Goal: Task Accomplishment & Management: Manage account settings

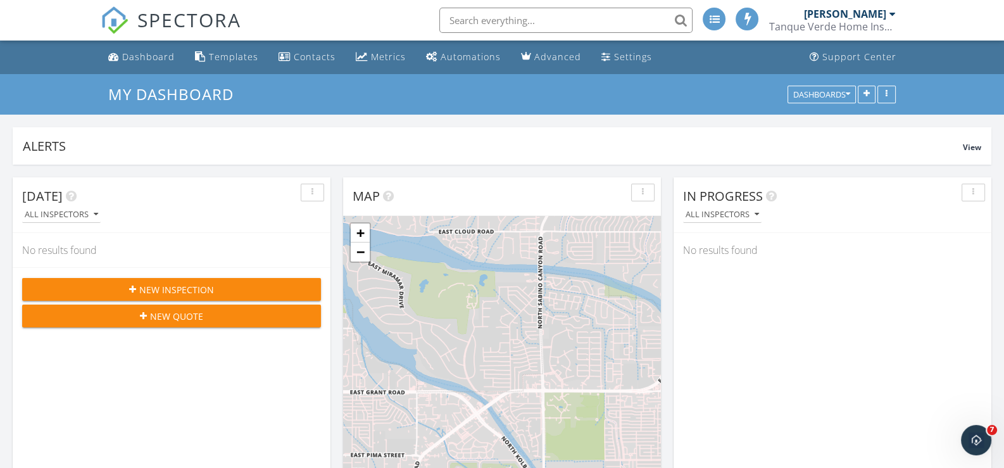
click at [500, 16] on input "text" at bounding box center [565, 20] width 253 height 25
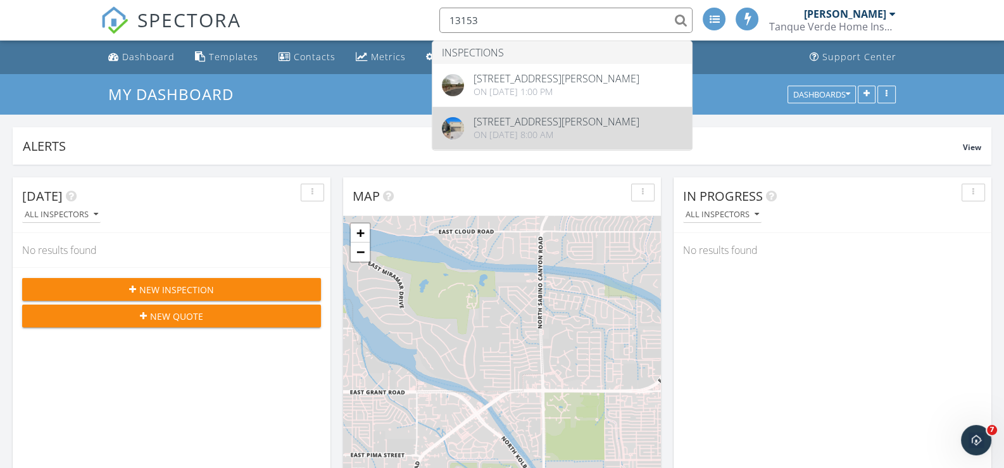
type input "13153"
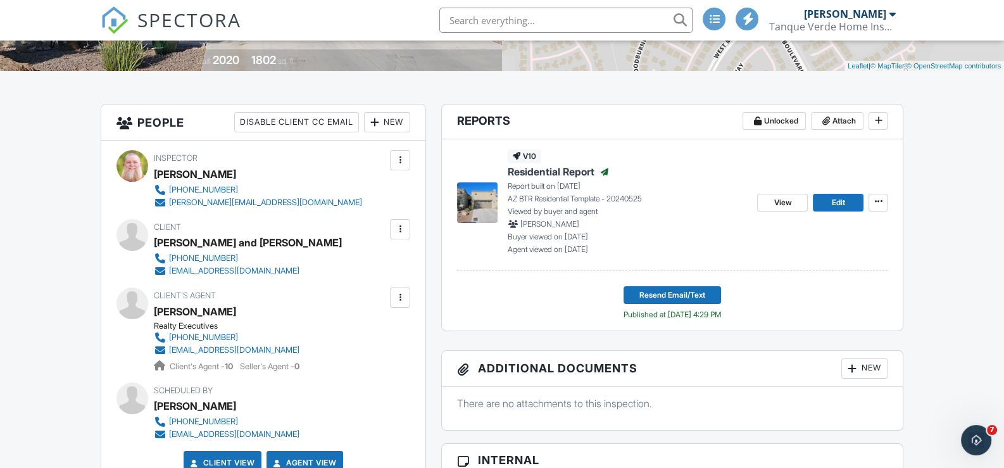
scroll to position [253, 0]
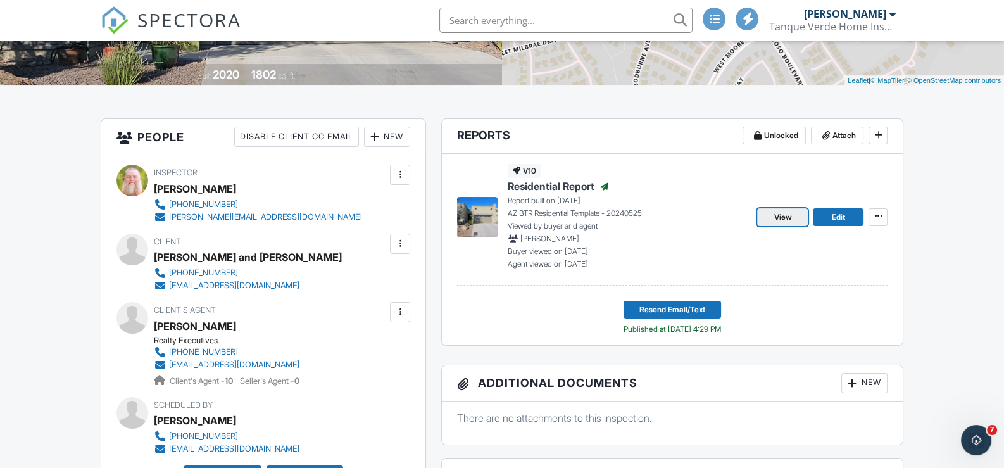
click at [788, 217] on span "View" at bounding box center [783, 217] width 18 height 13
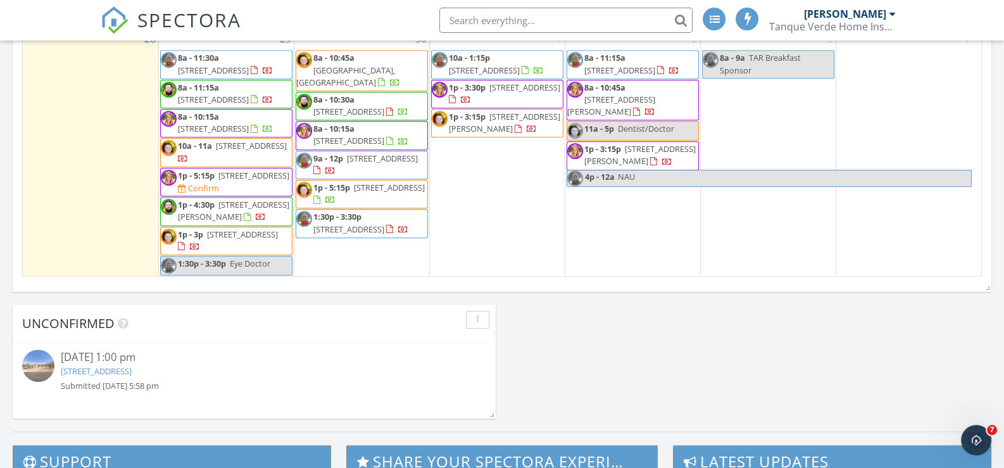
scroll to position [950, 0]
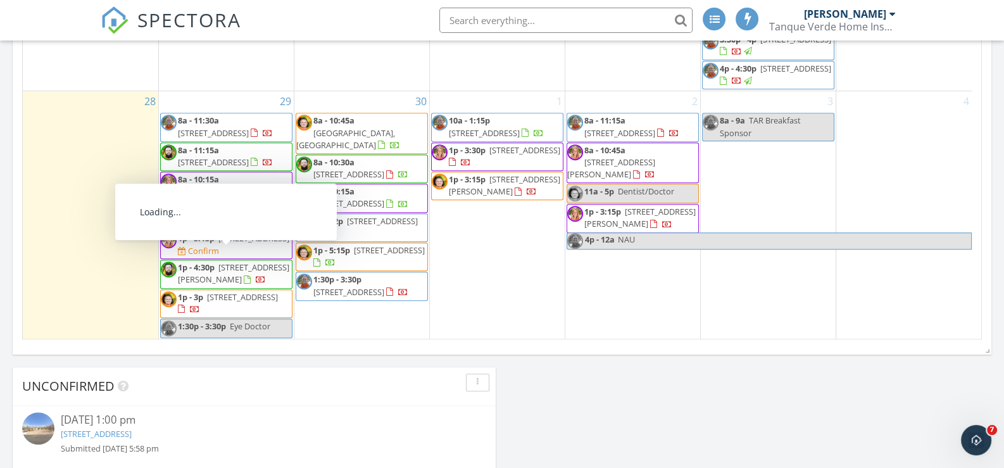
click at [235, 265] on span "13153 Humphreys Peak Dr, Oro Valley 85755" at bounding box center [233, 272] width 111 height 23
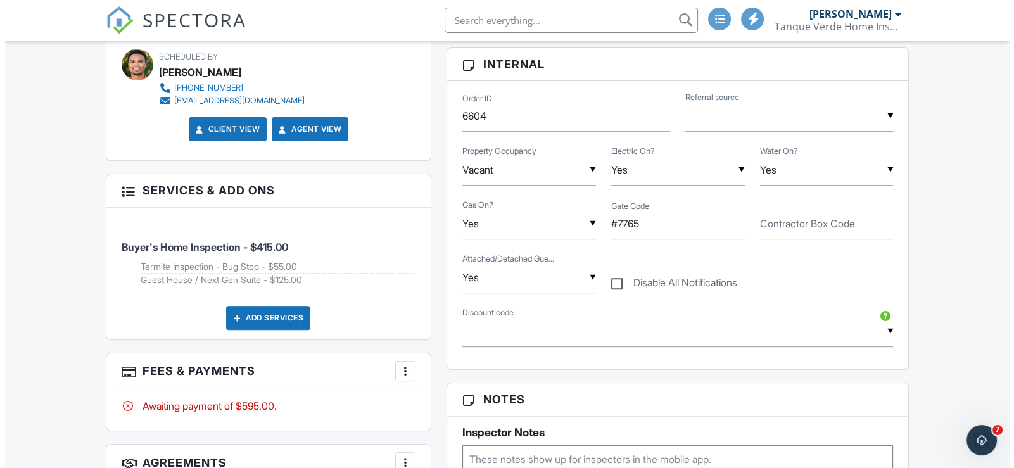
scroll to position [672, 0]
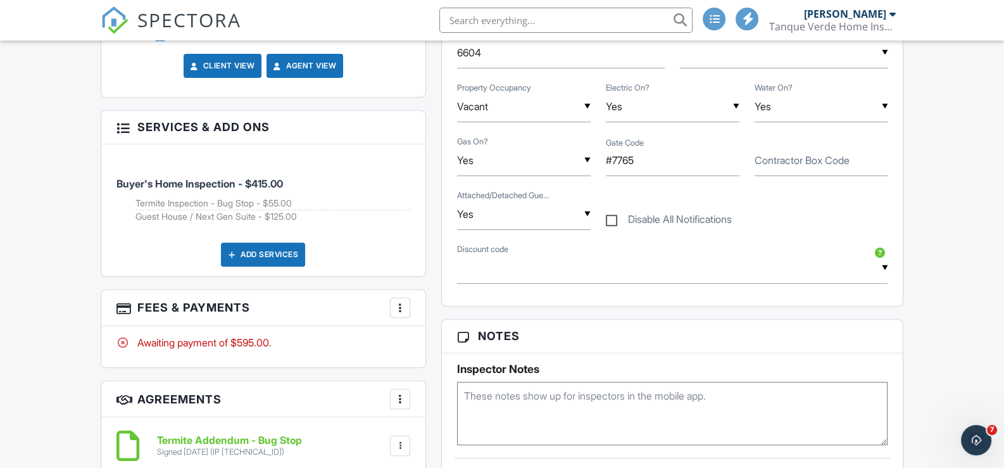
click at [399, 301] on div at bounding box center [400, 307] width 13 height 13
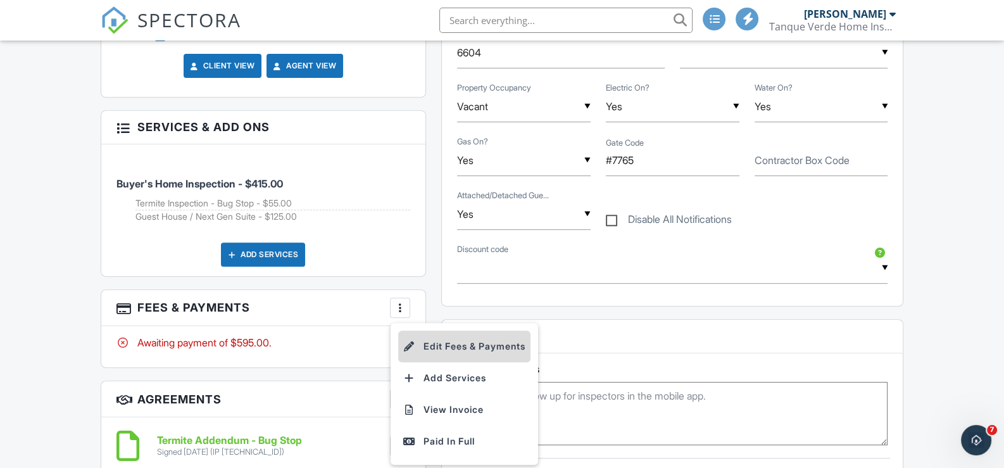
click at [458, 338] on li "Edit Fees & Payments" at bounding box center [464, 347] width 132 height 32
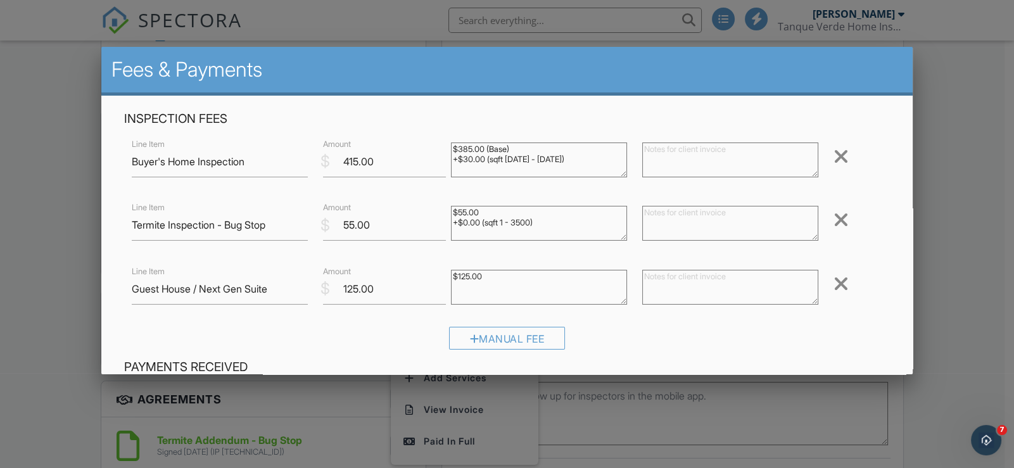
click at [835, 283] on div at bounding box center [840, 284] width 15 height 20
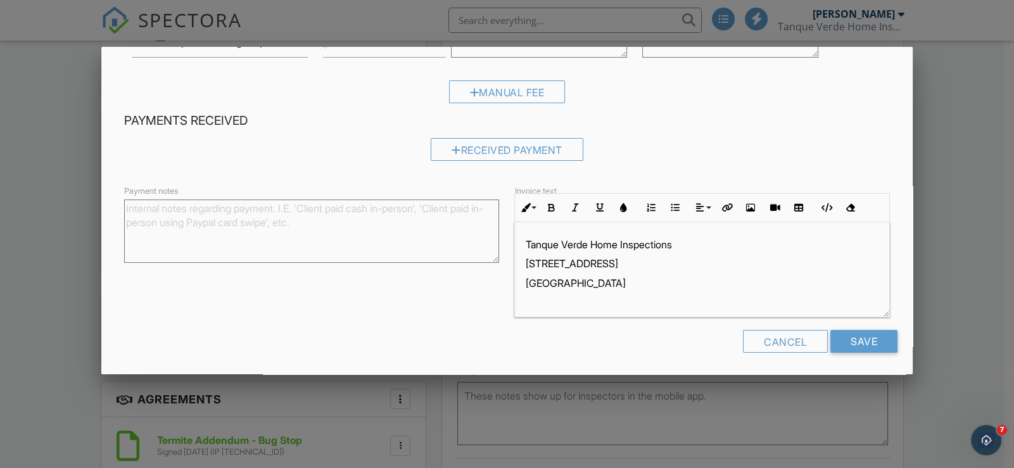
scroll to position [186, 0]
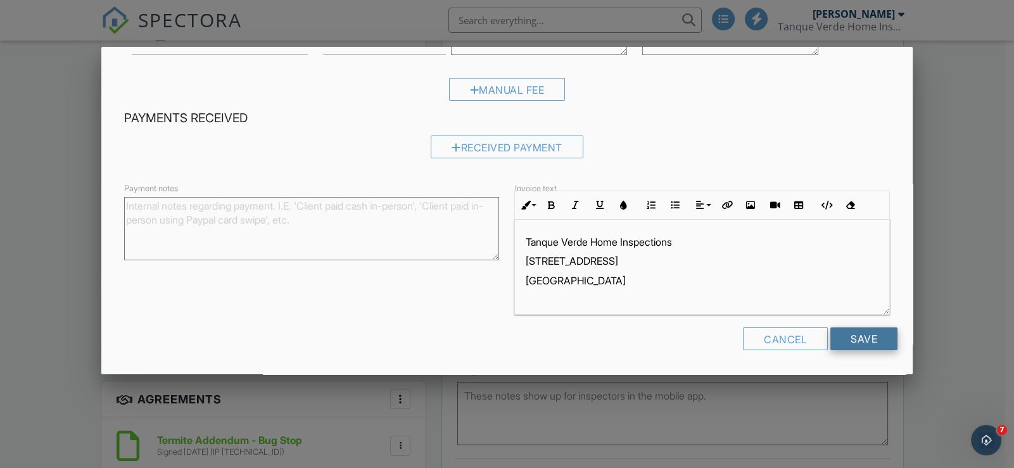
click at [858, 339] on input "Save" at bounding box center [863, 338] width 67 height 23
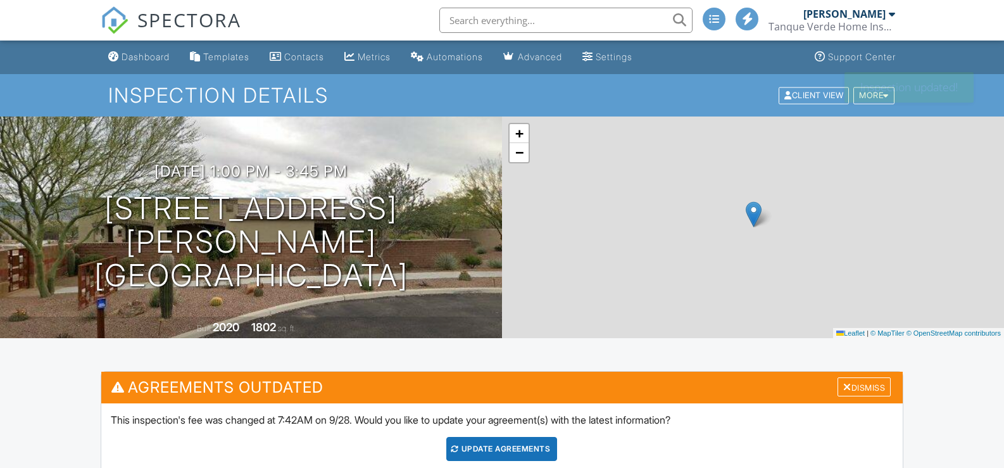
scroll to position [253, 0]
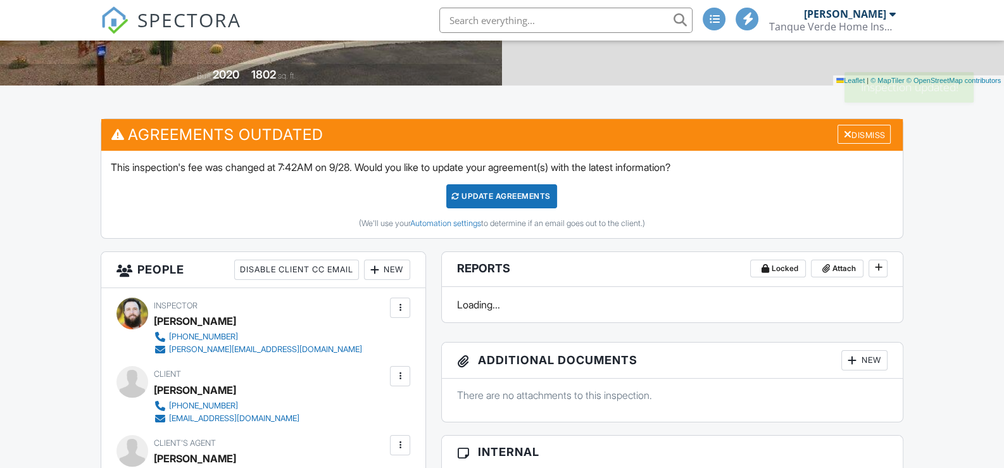
click at [507, 197] on div "Update Agreements" at bounding box center [501, 196] width 111 height 24
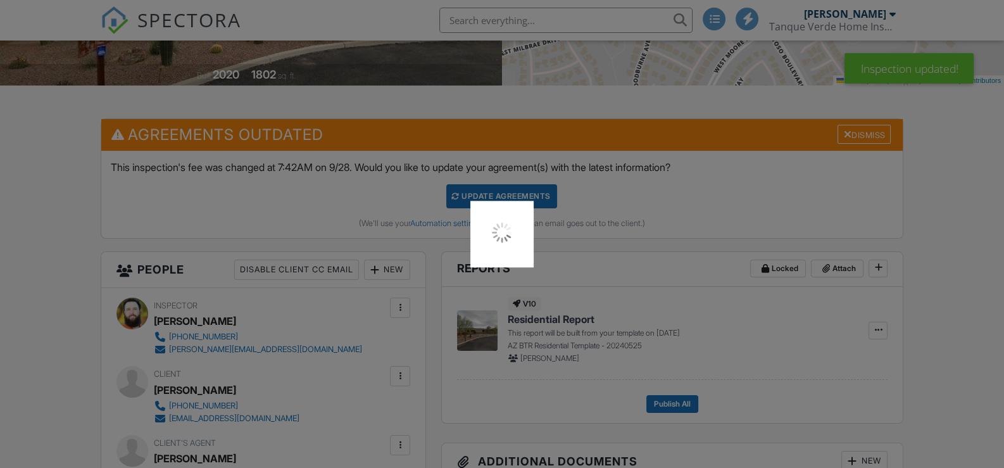
scroll to position [0, 0]
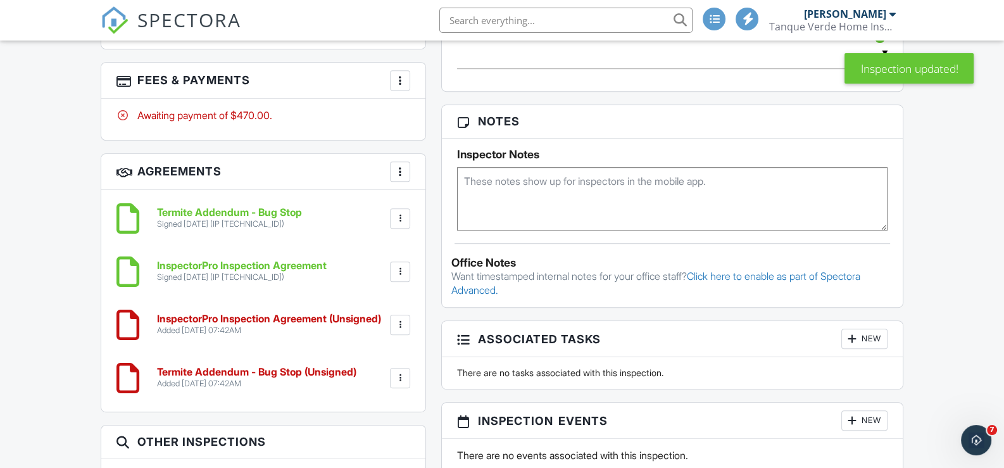
click at [404, 372] on div at bounding box center [400, 378] width 13 height 13
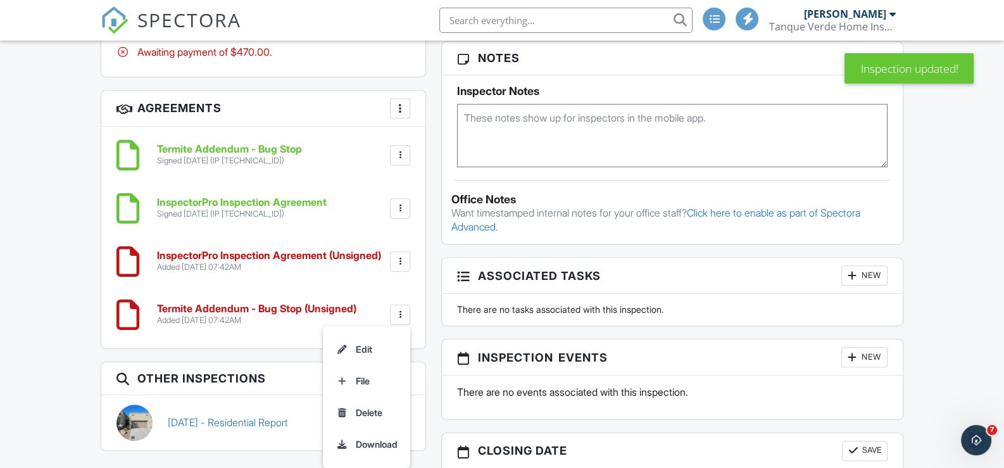
scroll to position [1012, 0]
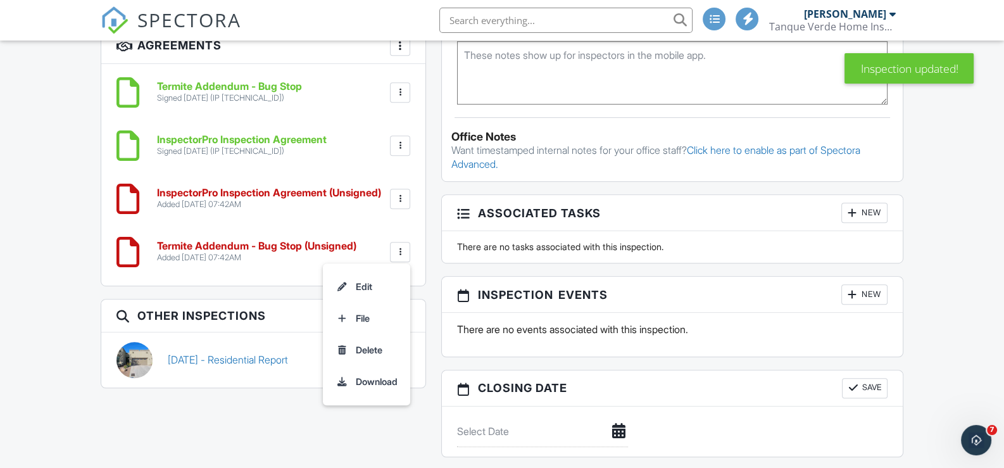
drag, startPoint x: 372, startPoint y: 339, endPoint x: 561, endPoint y: 59, distance: 338.0
click at [372, 339] on li "Delete" at bounding box center [367, 350] width 72 height 32
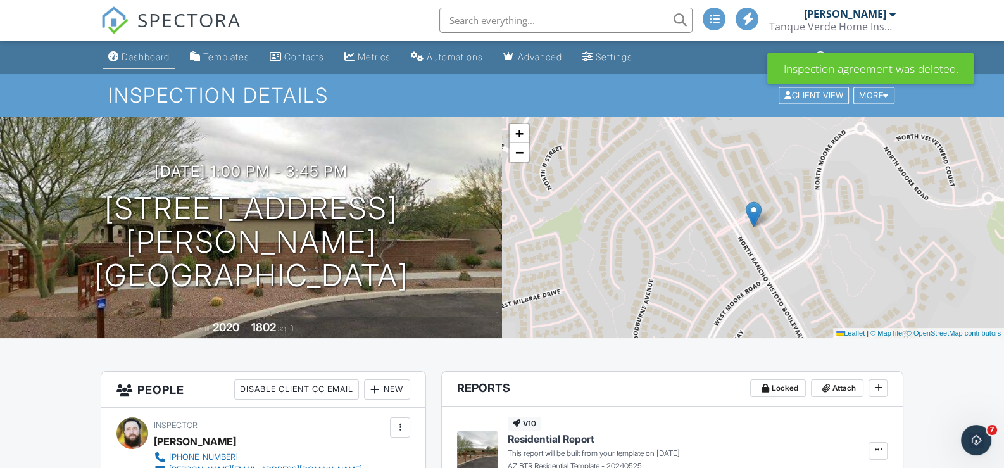
click at [149, 58] on div "Dashboard" at bounding box center [146, 56] width 48 height 11
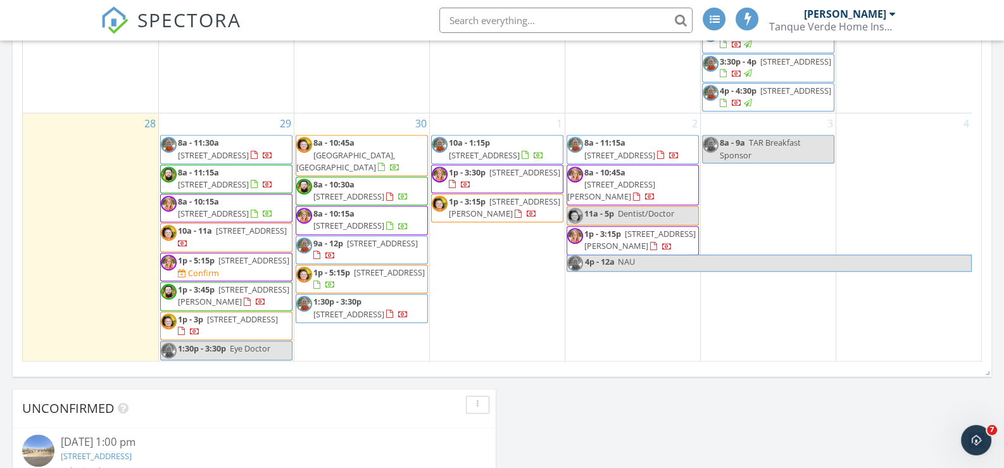
scroll to position [950, 0]
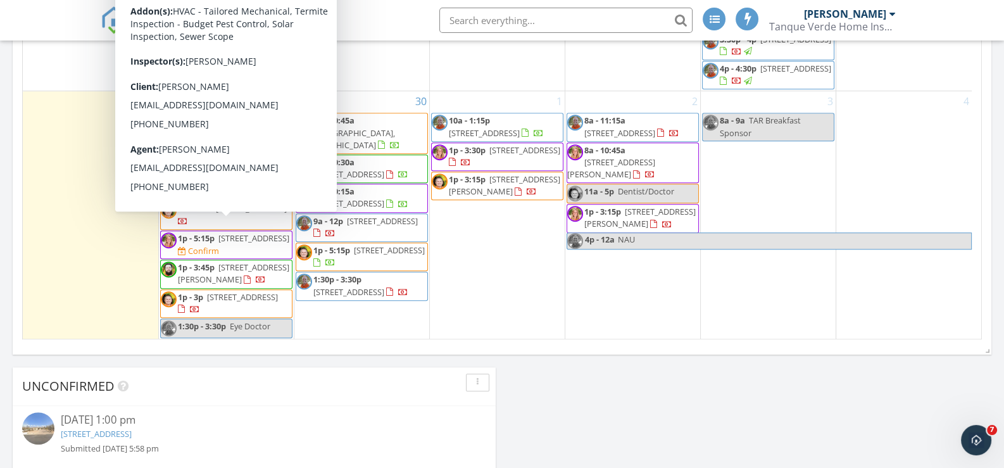
click at [231, 232] on span "8945 E Chof Ovi Dr, Tucson 85749" at bounding box center [253, 237] width 71 height 11
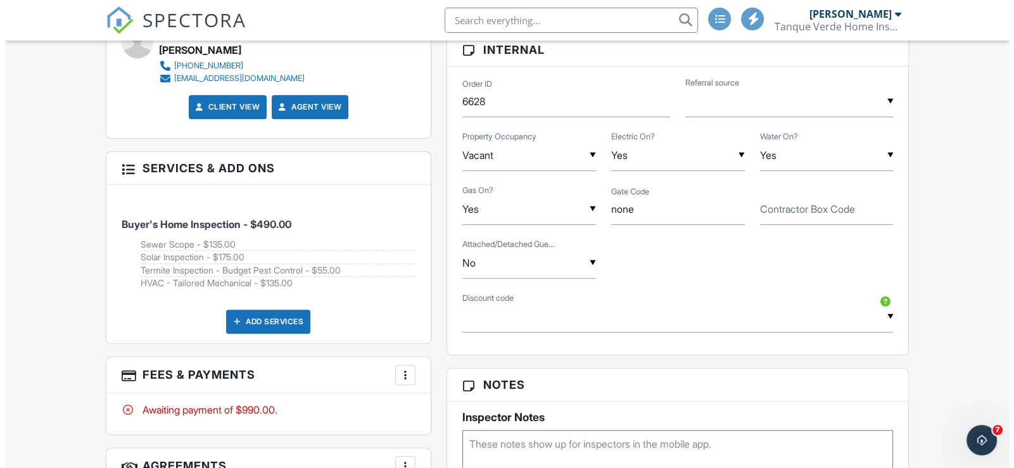
scroll to position [734, 0]
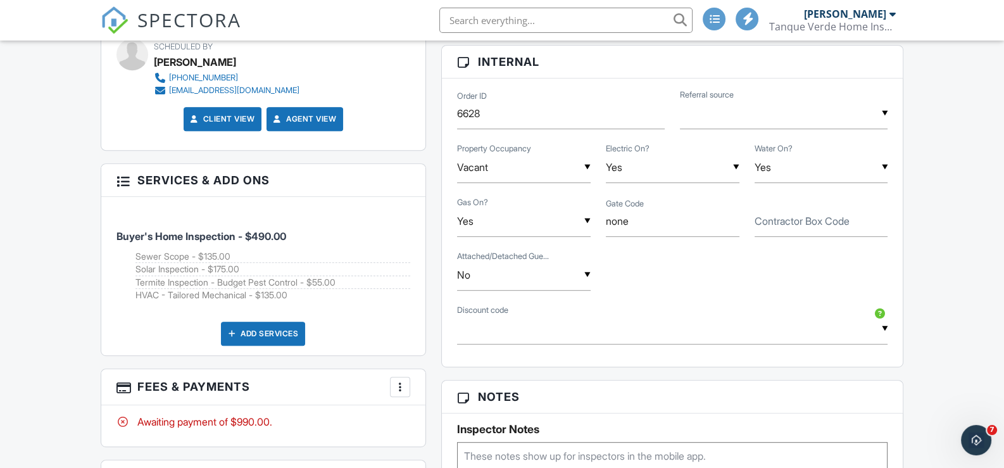
click at [279, 333] on div "Add Services" at bounding box center [263, 334] width 84 height 24
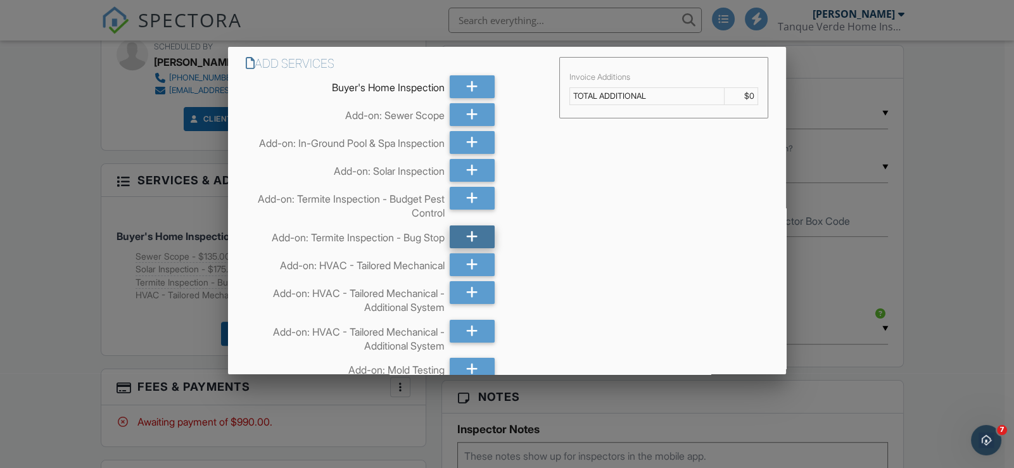
click at [461, 247] on div at bounding box center [472, 236] width 44 height 23
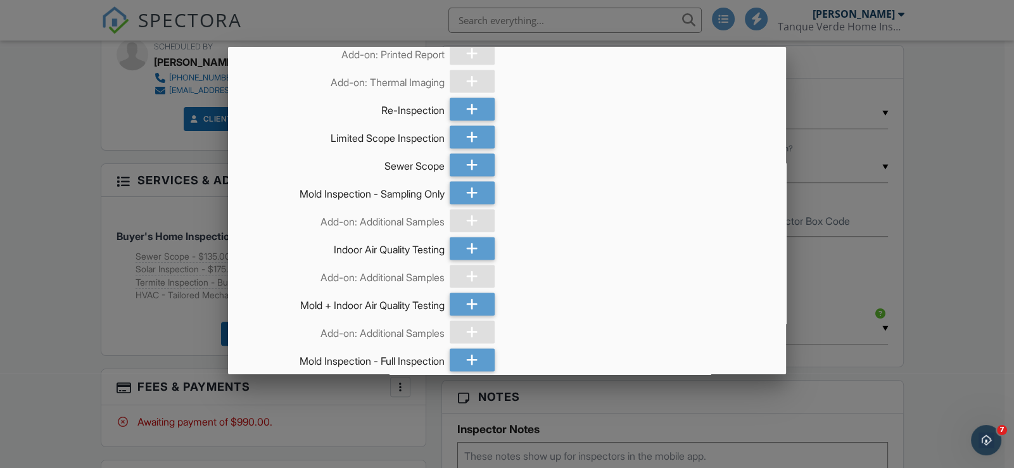
scroll to position [4455, 0]
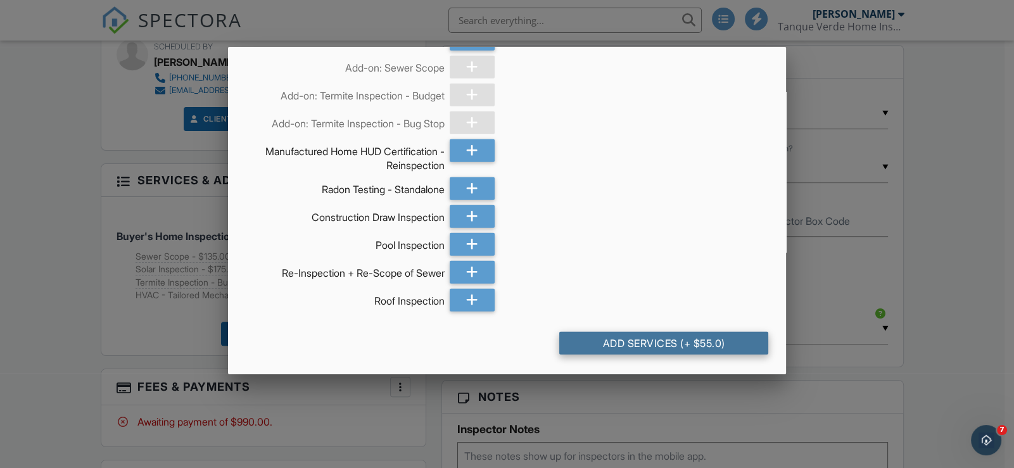
click at [678, 341] on div "Add Services (+ $55.0)" at bounding box center [663, 343] width 209 height 23
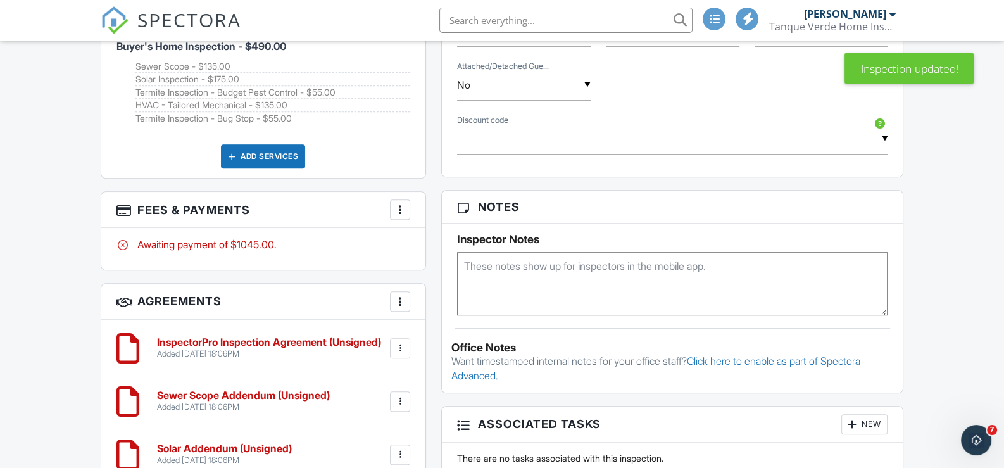
click at [401, 207] on div at bounding box center [400, 209] width 13 height 13
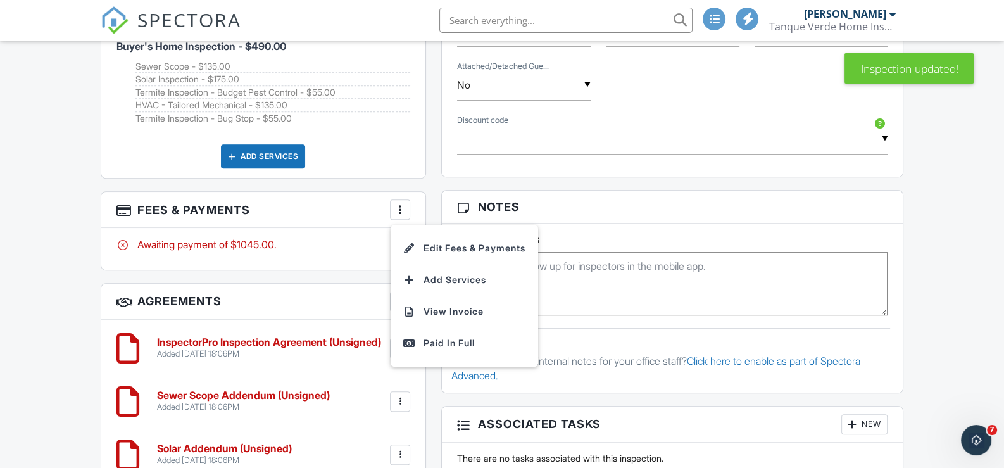
click at [456, 243] on li "Edit Fees & Payments" at bounding box center [464, 248] width 132 height 32
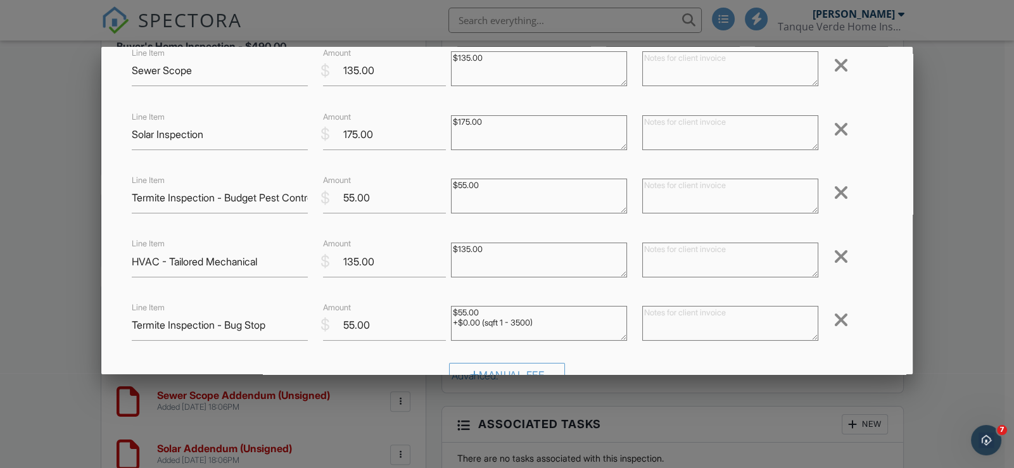
scroll to position [126, 0]
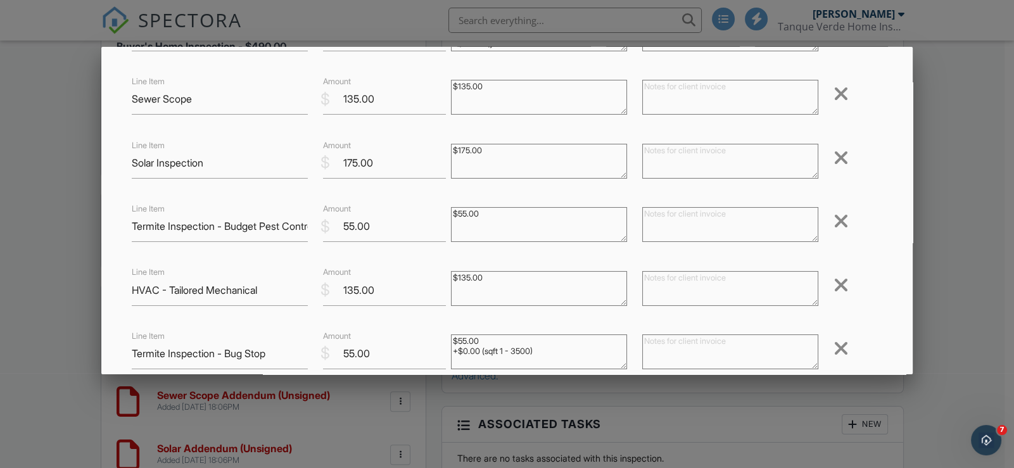
click at [833, 224] on div at bounding box center [840, 221] width 15 height 20
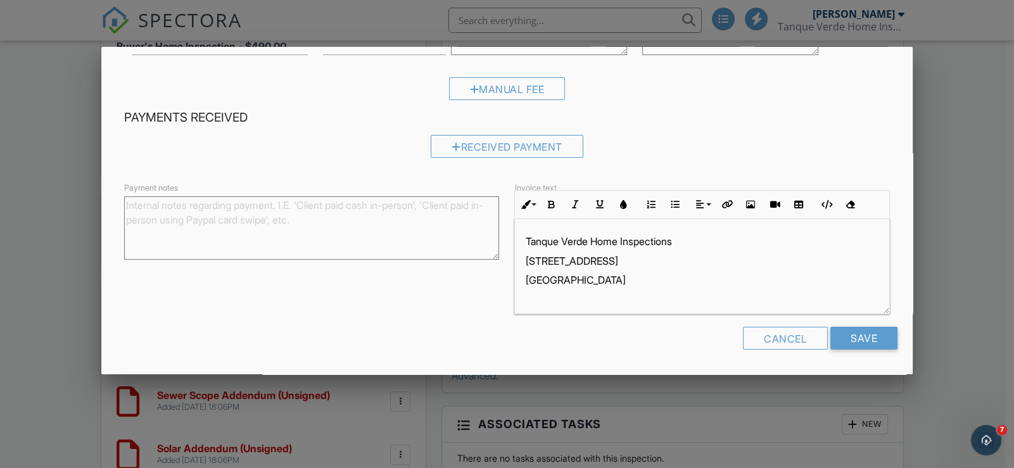
scroll to position [0, 0]
click at [860, 344] on input "Save" at bounding box center [863, 338] width 67 height 23
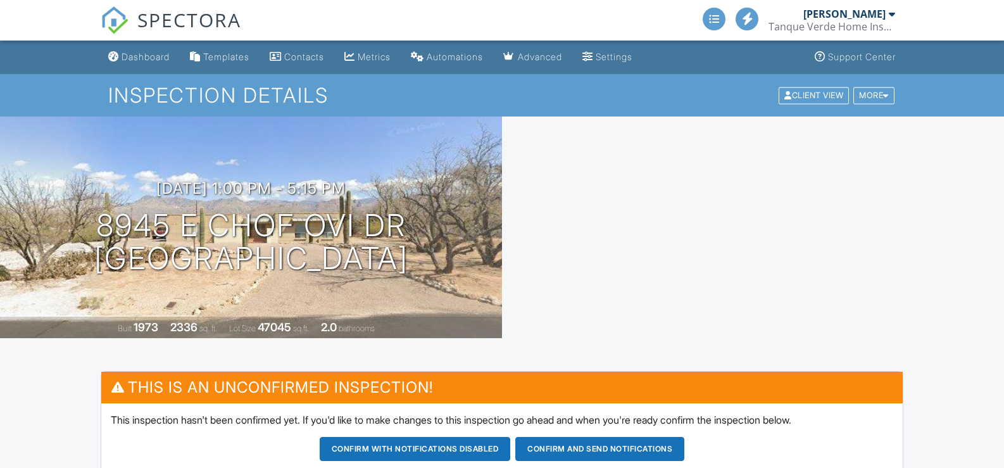
scroll to position [190, 0]
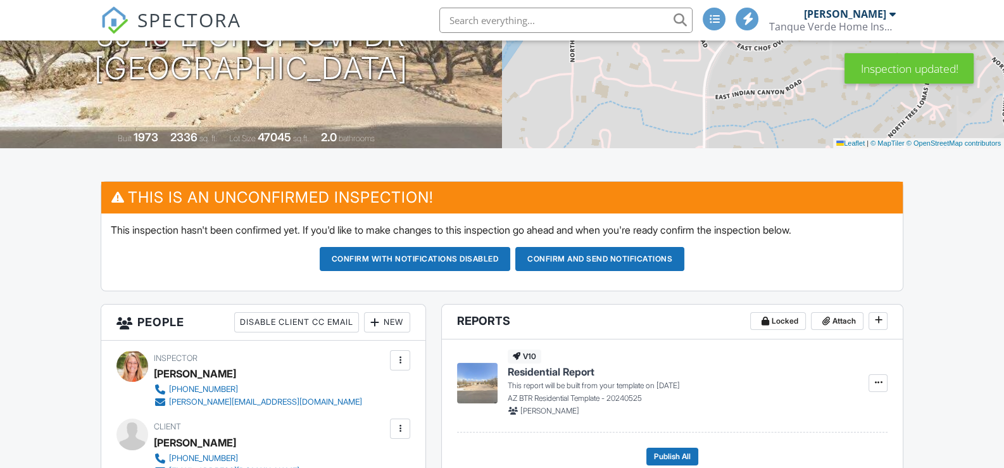
click at [615, 258] on button "Confirm and send notifications" at bounding box center [599, 259] width 169 height 24
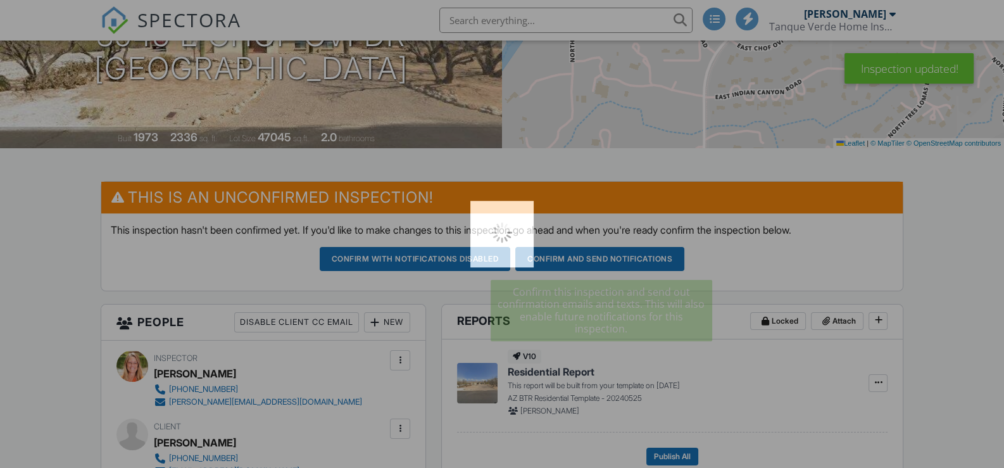
scroll to position [0, 0]
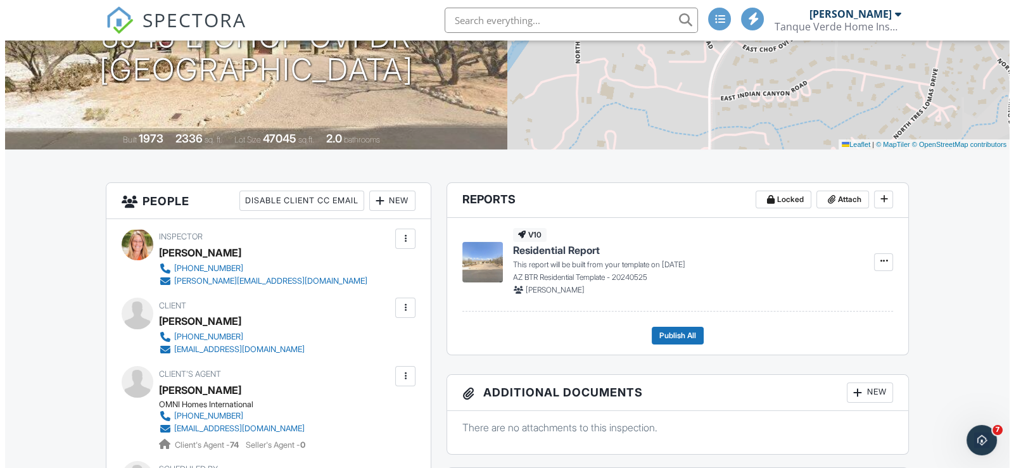
scroll to position [190, 0]
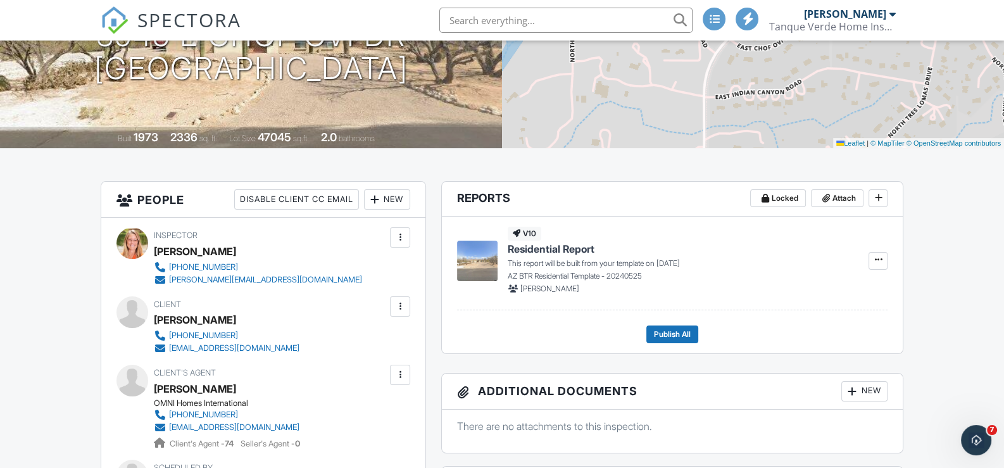
click at [388, 203] on div "New" at bounding box center [387, 199] width 46 height 20
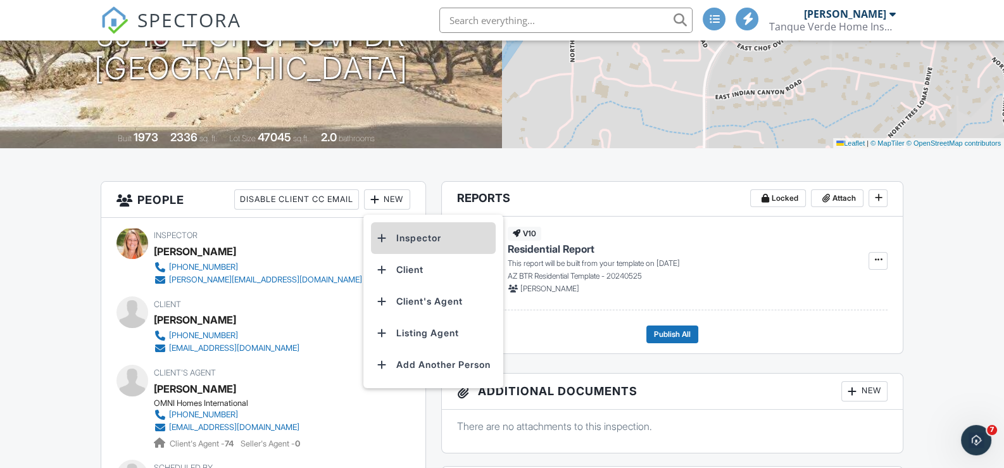
click at [415, 237] on li "Inspector" at bounding box center [433, 238] width 125 height 32
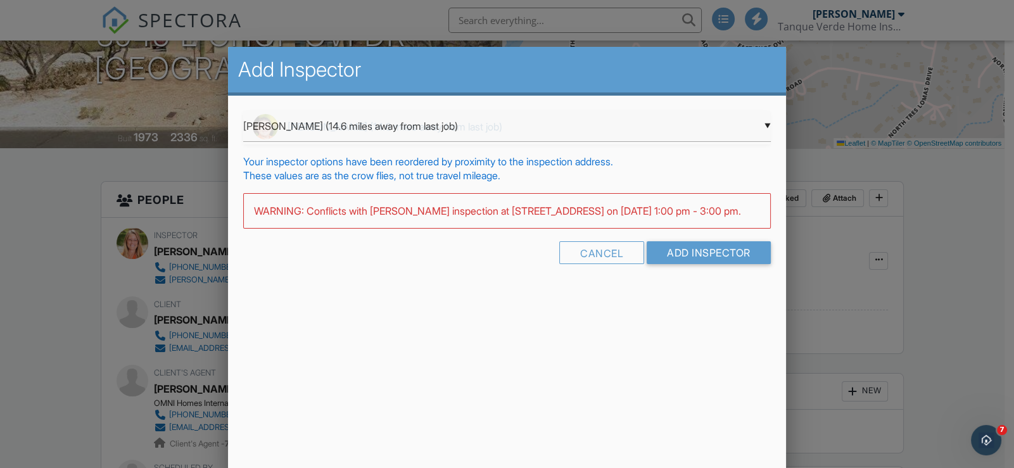
click at [420, 125] on div "▼ [PERSON_NAME] (14.6 miles away from last job) [PERSON_NAME] (14.6 miles away …" at bounding box center [506, 126] width 527 height 31
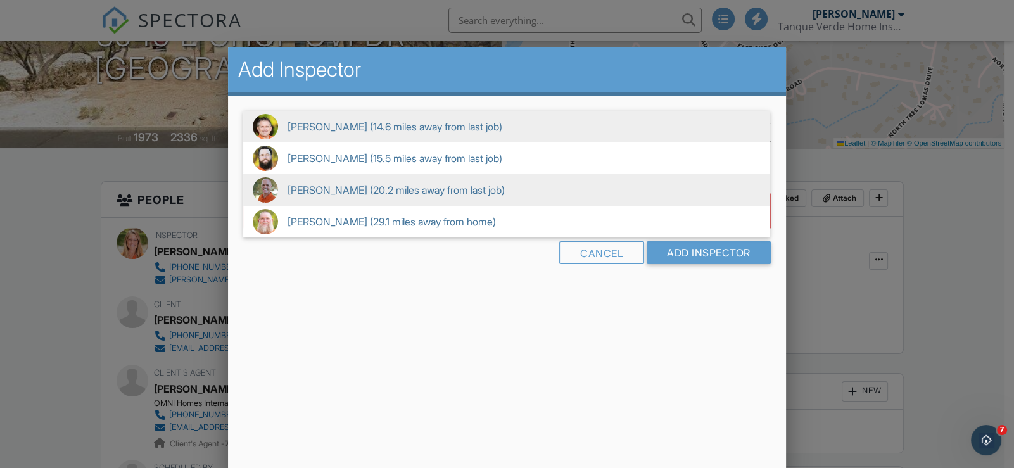
click at [364, 190] on span "[PERSON_NAME] (20.2 miles away from last job)" at bounding box center [506, 190] width 527 height 32
type input "[PERSON_NAME] (20.2 miles away from last job)"
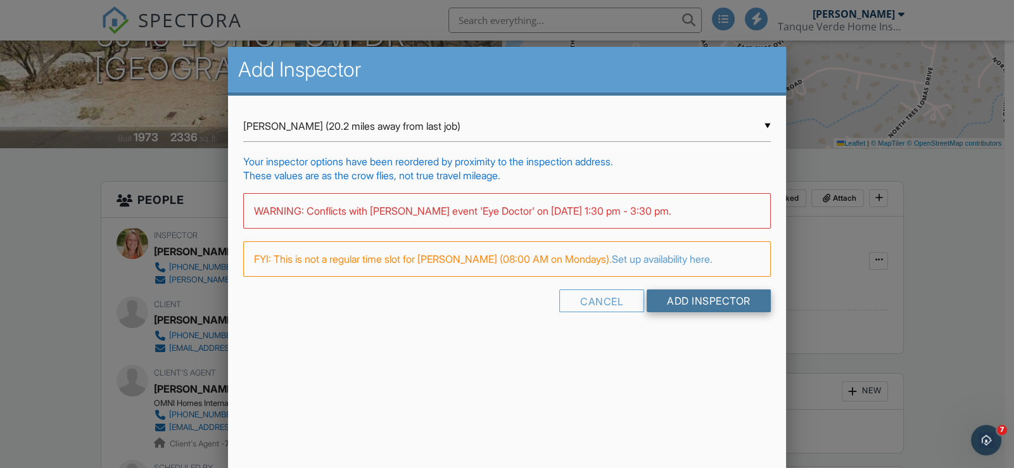
click at [706, 300] on input "Add Inspector" at bounding box center [708, 300] width 124 height 23
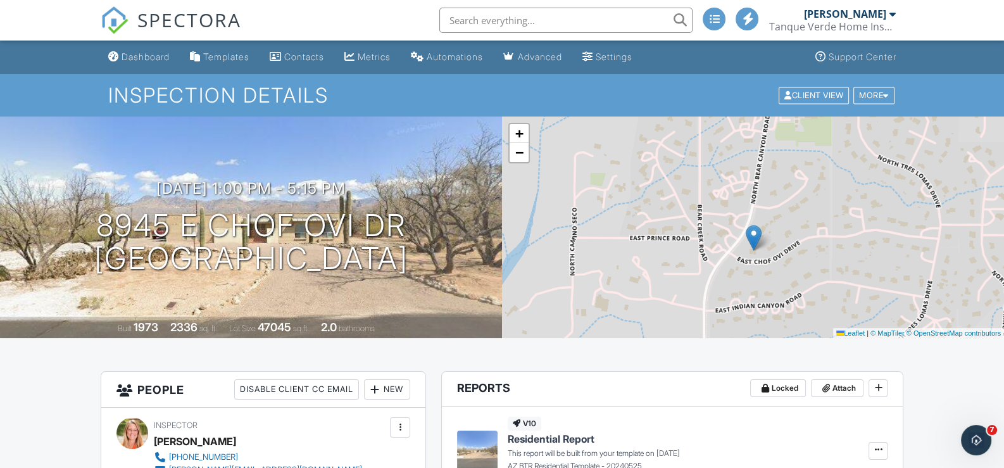
drag, startPoint x: 722, startPoint y: 189, endPoint x: 722, endPoint y: 212, distance: 23.4
click at [722, 212] on div "+ − Leaflet | © MapTiler © OpenStreetMap contributors" at bounding box center [753, 227] width 502 height 222
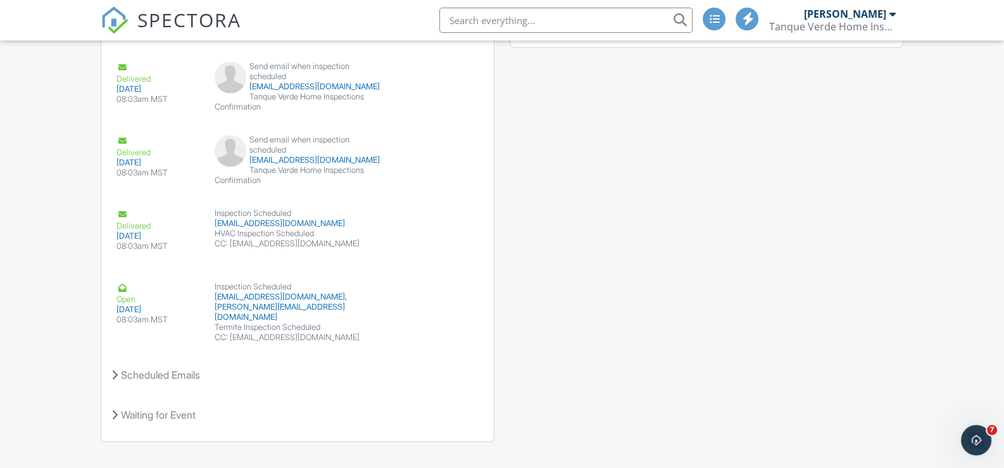
scroll to position [1733, 0]
